Goal: Navigation & Orientation: Find specific page/section

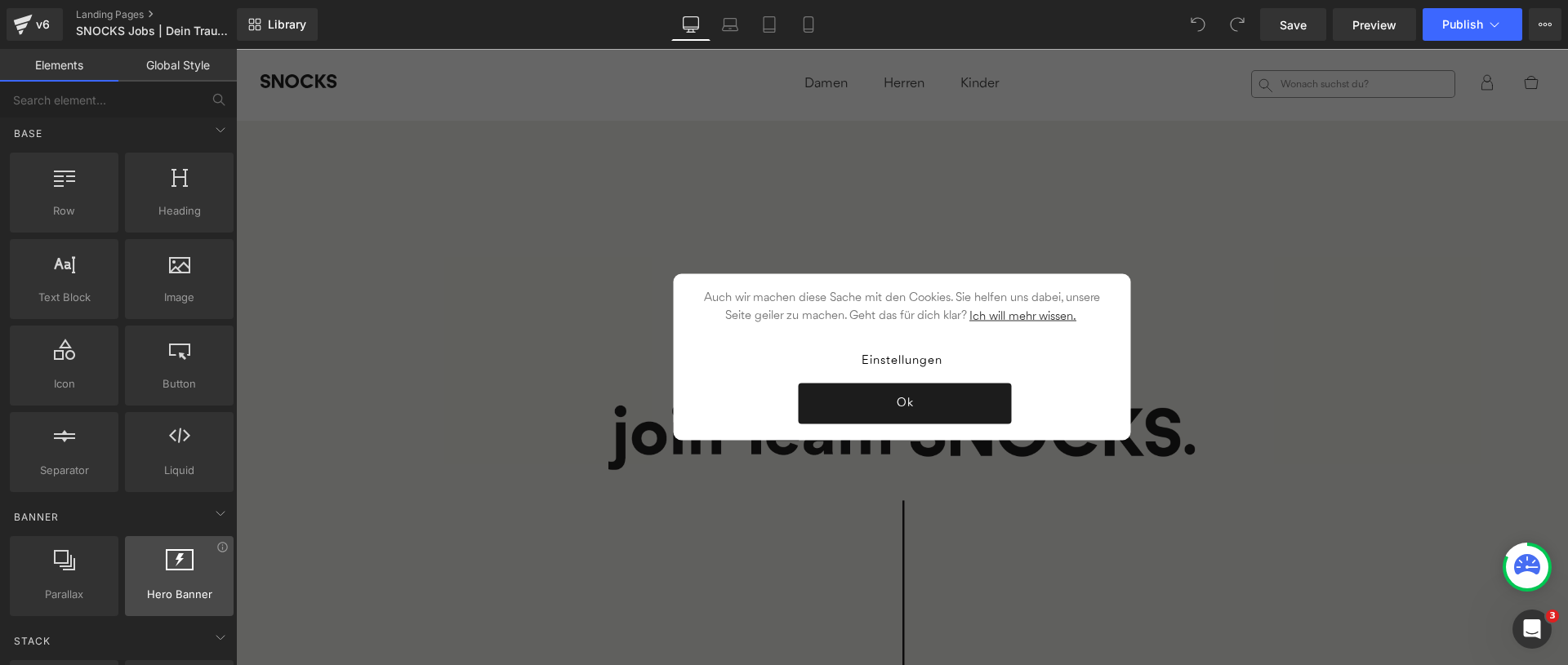
scroll to position [7, 0]
click at [216, 548] on icon at bounding box center [222, 546] width 13 height 13
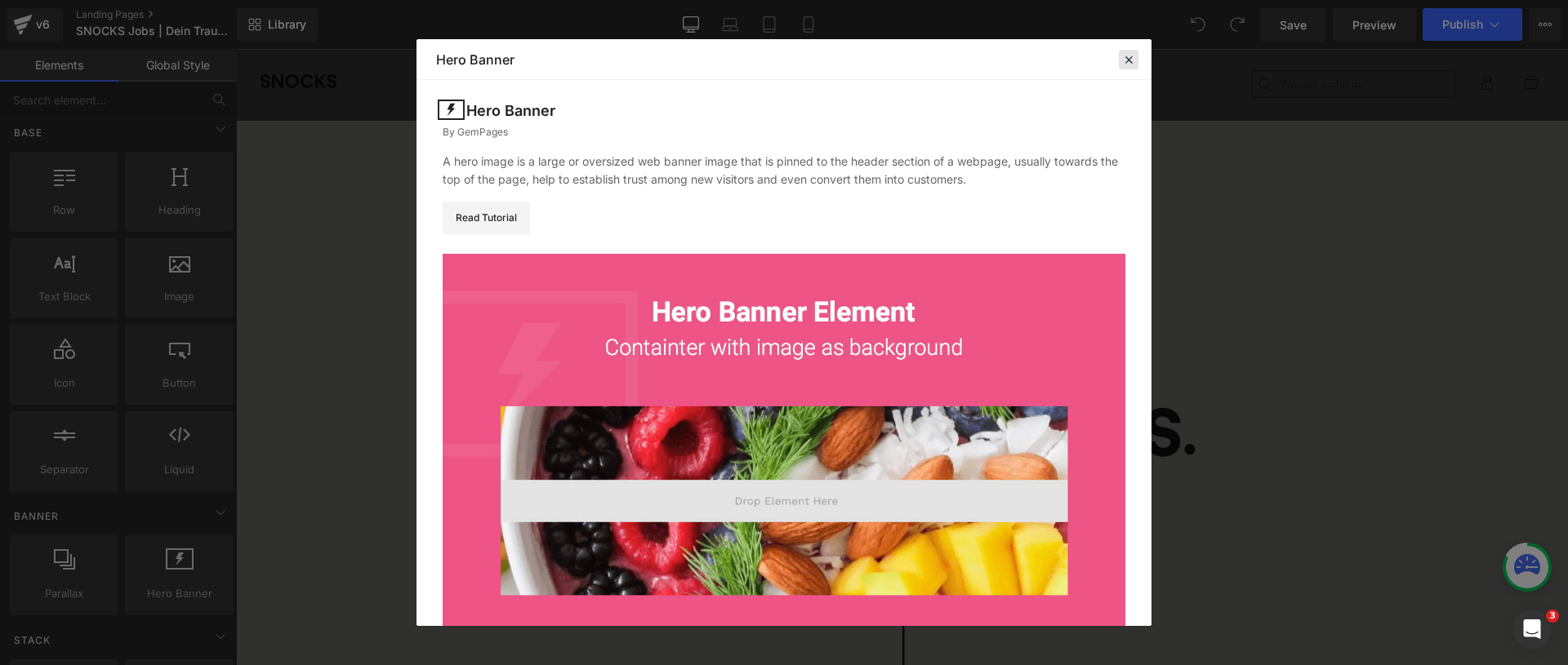
click at [1127, 53] on icon at bounding box center [1128, 59] width 15 height 15
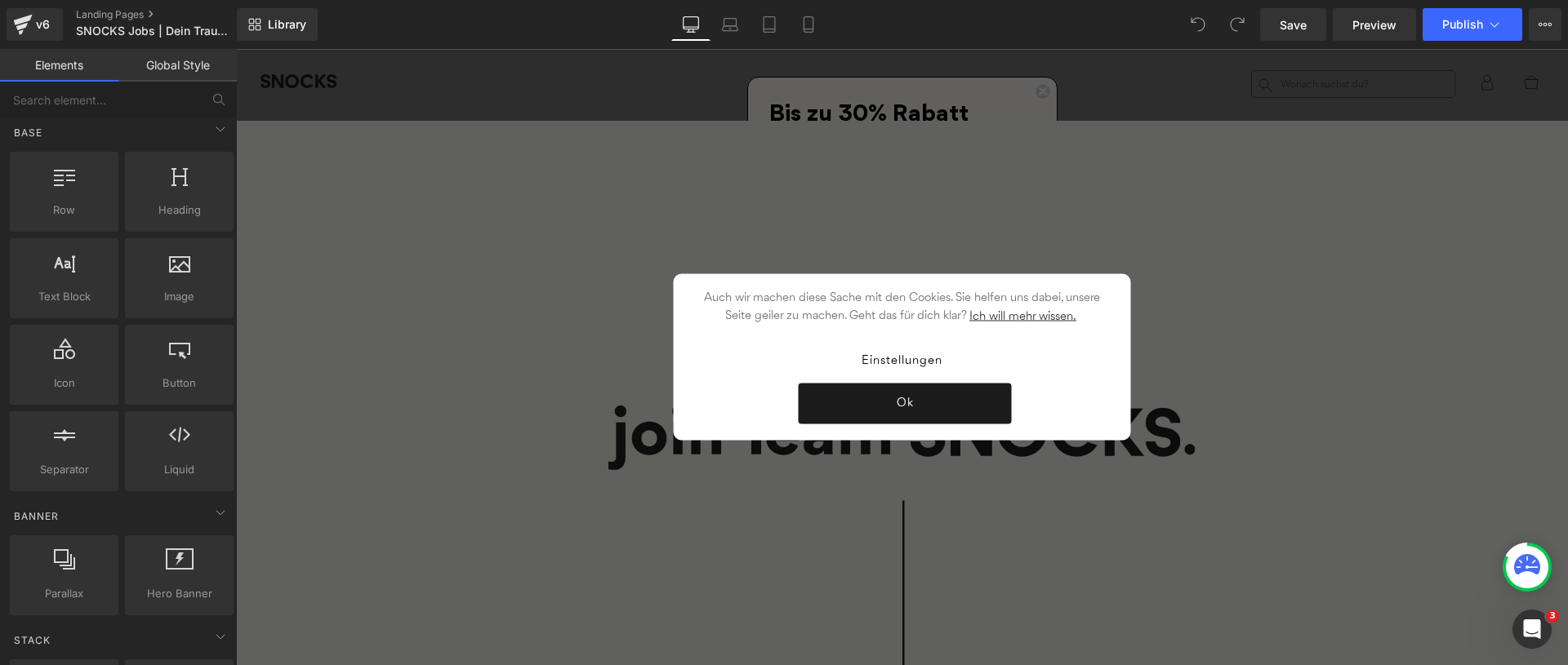
click at [1104, 376] on div "Einstellungen Ok" at bounding box center [903, 381] width 425 height 85
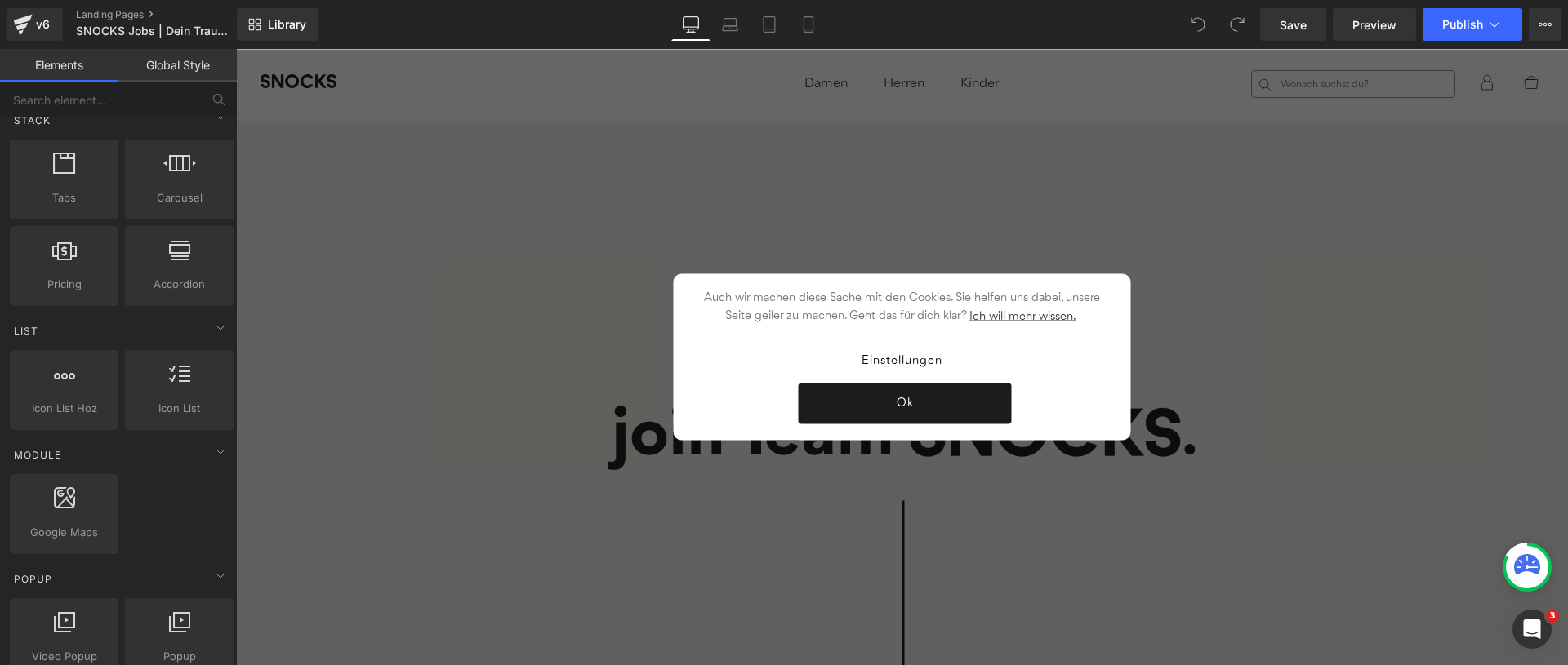
scroll to position [0, 0]
